Goal: Book appointment/travel/reservation

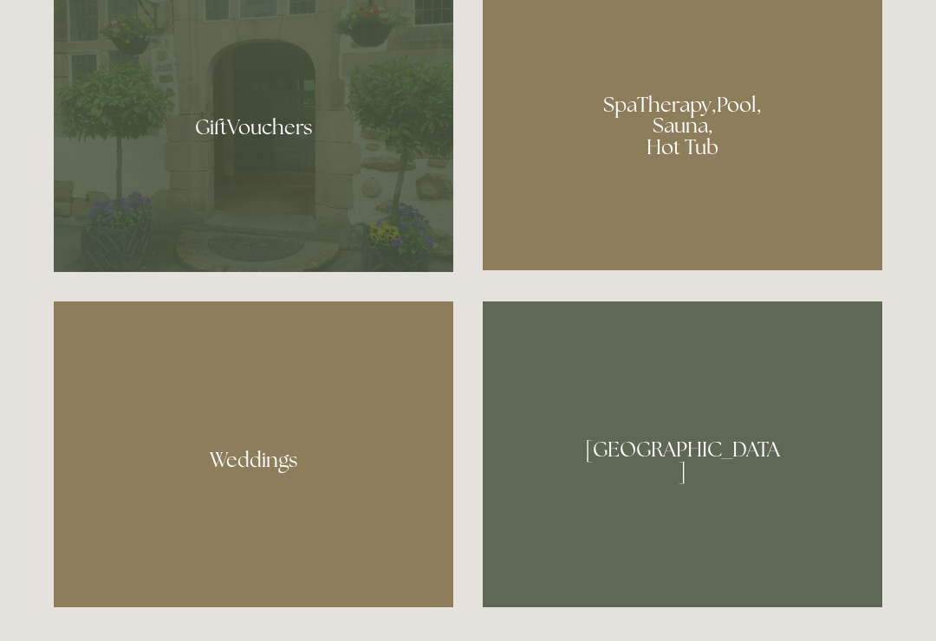
scroll to position [1419, 0]
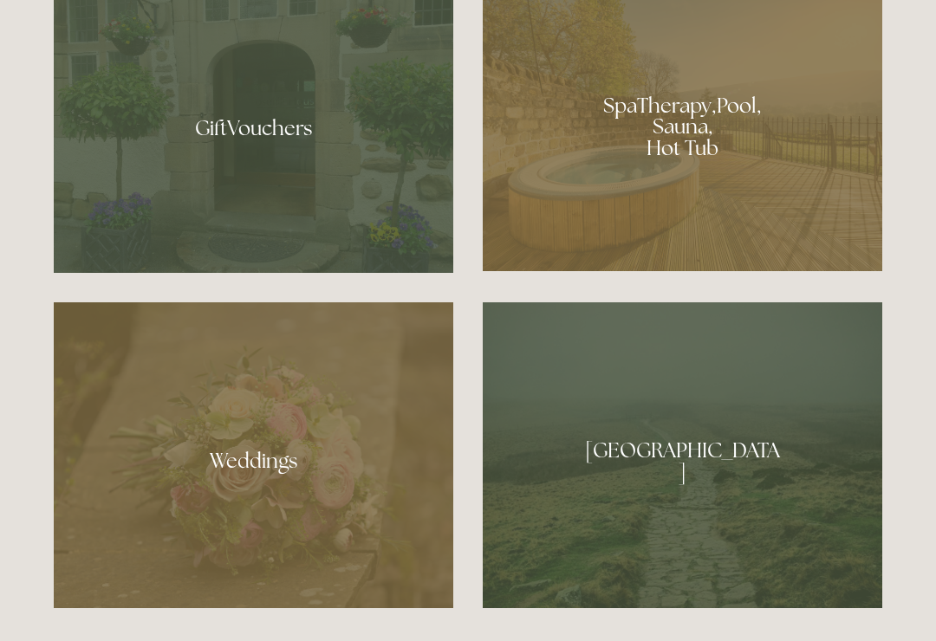
click at [671, 157] on div at bounding box center [681, 121] width 399 height 301
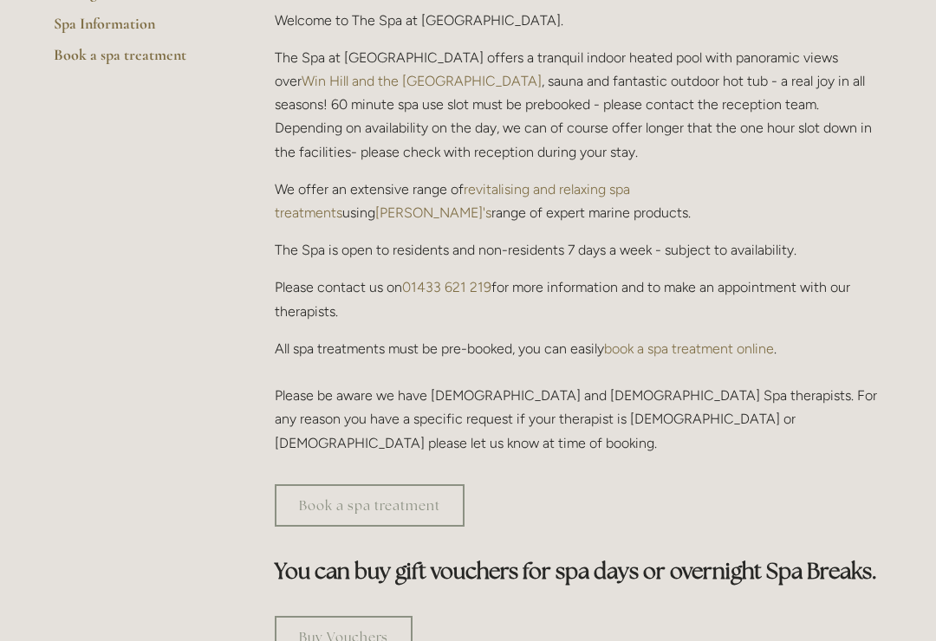
scroll to position [559, 0]
click at [394, 484] on link "Book a spa treatment" at bounding box center [370, 505] width 190 height 42
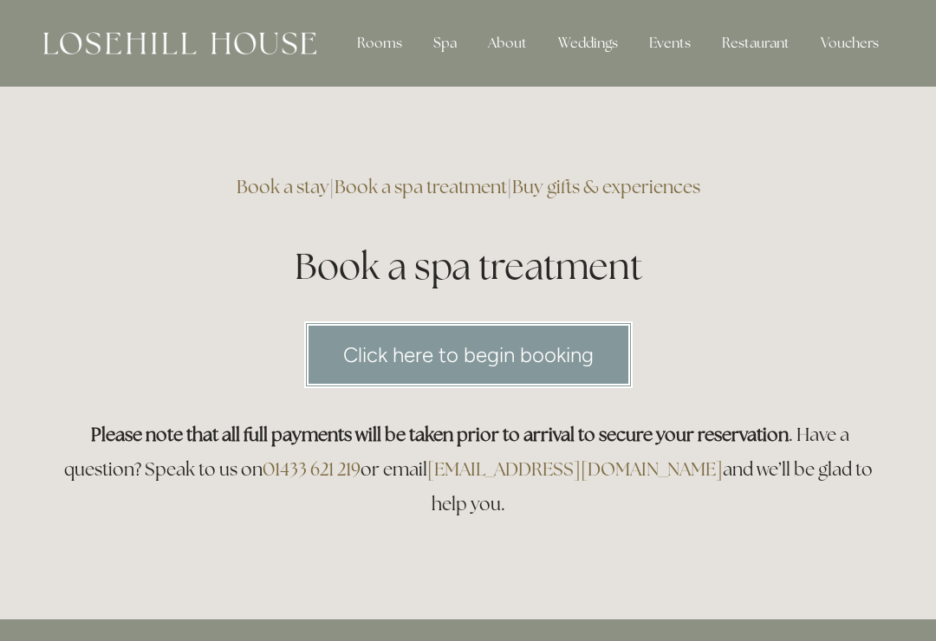
click at [447, 50] on div "Spa" at bounding box center [444, 43] width 51 height 35
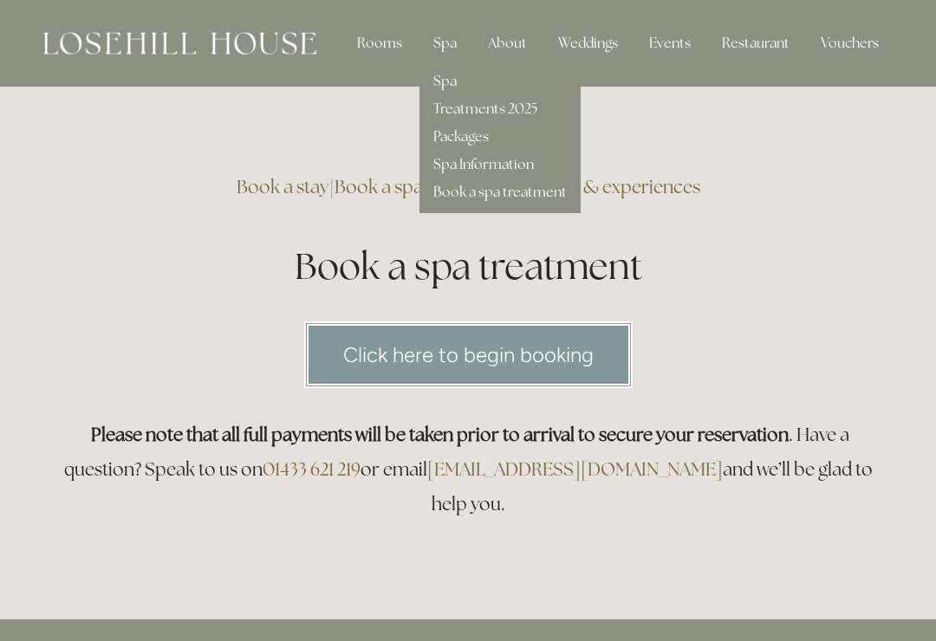
click at [510, 113] on link "Treatments 2025" at bounding box center [485, 109] width 104 height 18
